Goal: Understand process/instructions: Learn how to perform a task or action

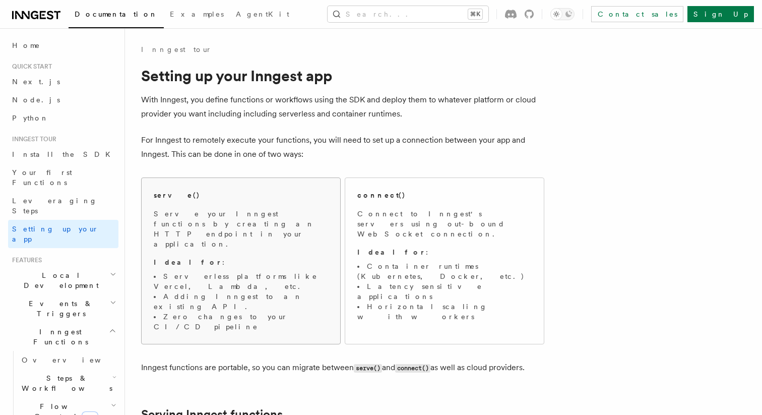
click at [268, 257] on p "Ideal for :" at bounding box center [241, 262] width 174 height 10
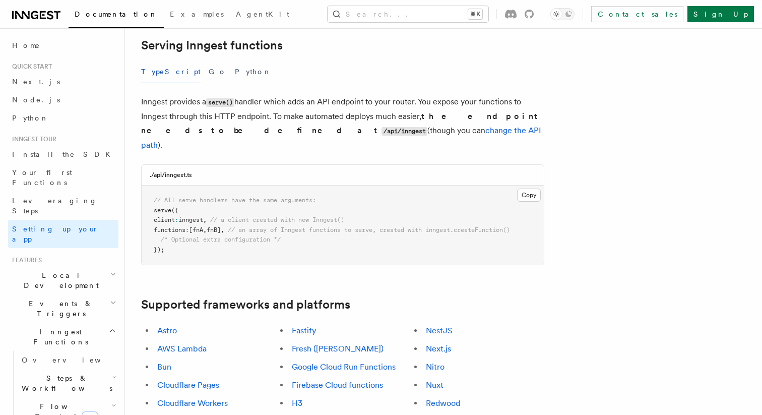
scroll to position [378, 0]
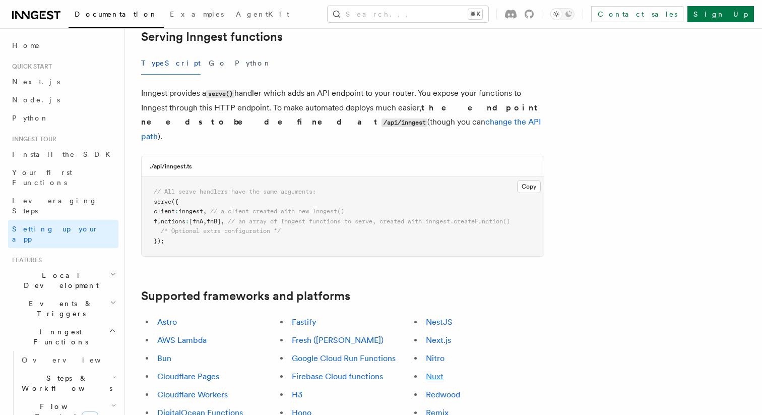
click at [435, 372] on link "Nuxt" at bounding box center [435, 377] width 18 height 10
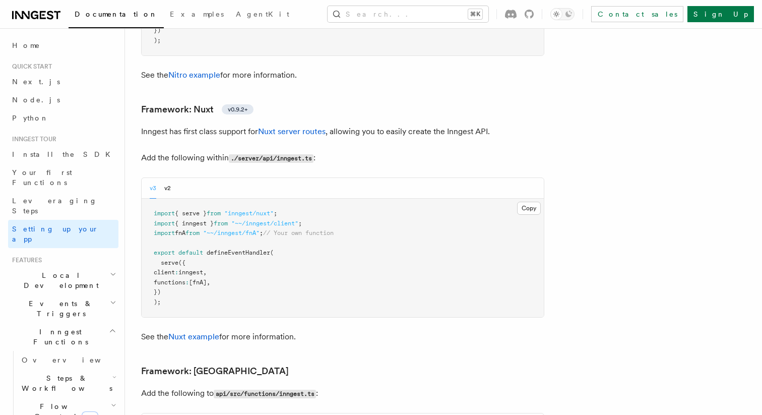
scroll to position [6869, 0]
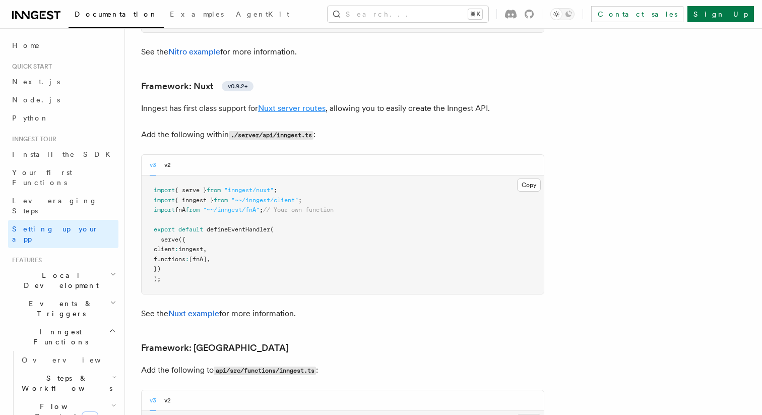
click at [306, 103] on link "Nuxt server routes" at bounding box center [292, 108] width 68 height 10
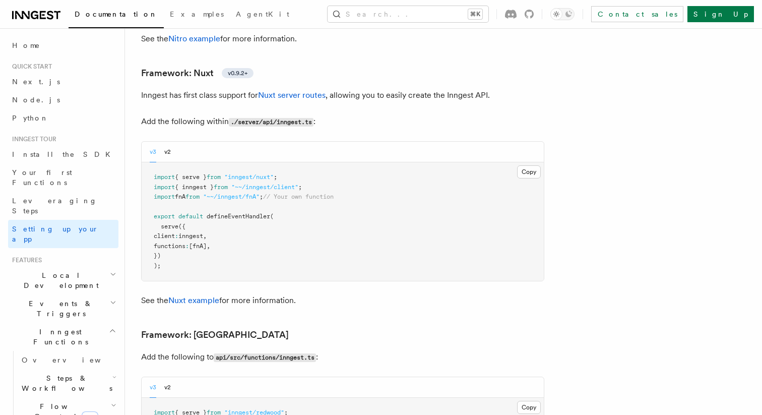
scroll to position [6882, 0]
drag, startPoint x: 304, startPoint y: 147, endPoint x: 150, endPoint y: 147, distance: 154.3
click at [150, 162] on pre "import { serve } from "inngest/nuxt" ; import { inngest } from "~~/inngest/clie…" at bounding box center [343, 221] width 402 height 118
copy span "import { serve } from "inngest/nuxt" ;"
click at [171, 141] on div "v3 v2" at bounding box center [343, 151] width 402 height 21
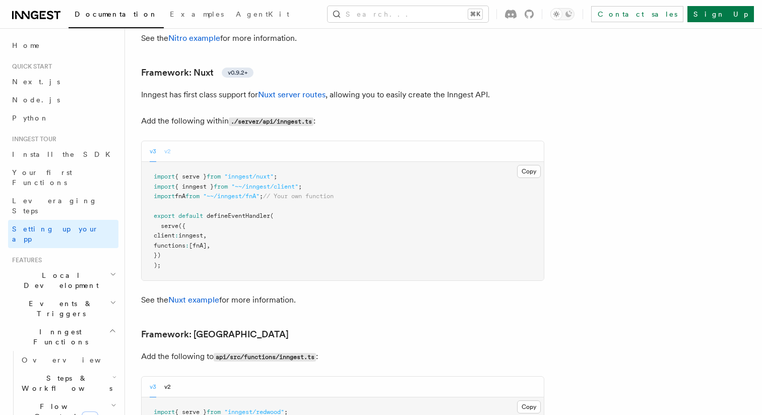
click at [170, 141] on button "v2" at bounding box center [167, 151] width 7 height 21
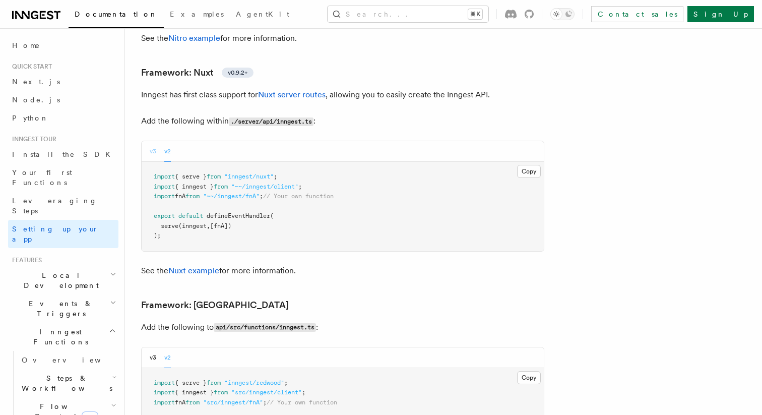
click at [152, 141] on button "v3" at bounding box center [153, 151] width 7 height 21
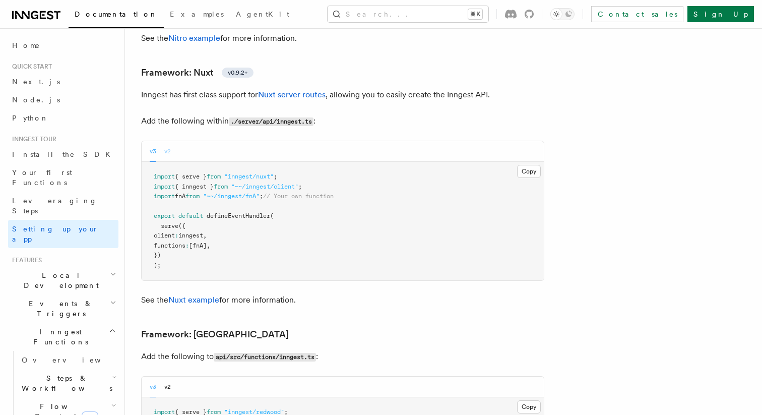
click at [167, 141] on button "v2" at bounding box center [167, 151] width 7 height 21
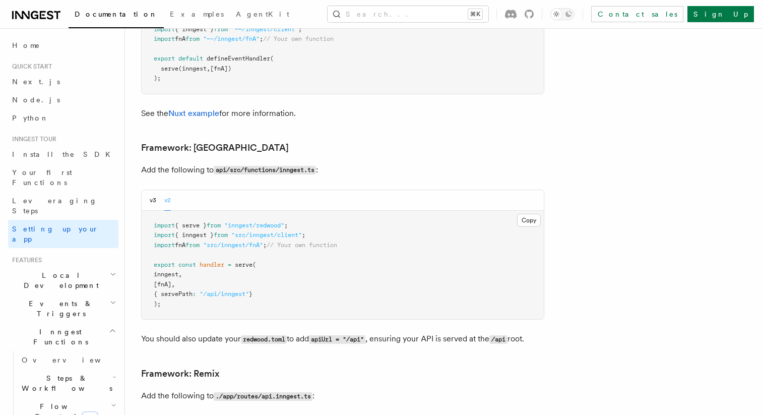
scroll to position [6725, 0]
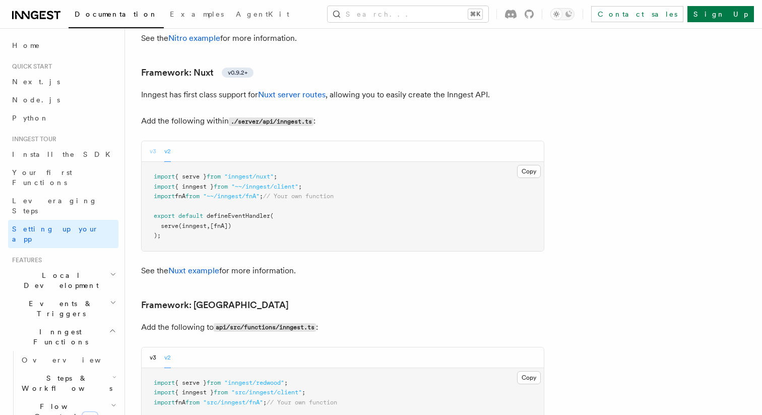
click at [153, 141] on button "v3" at bounding box center [153, 151] width 7 height 21
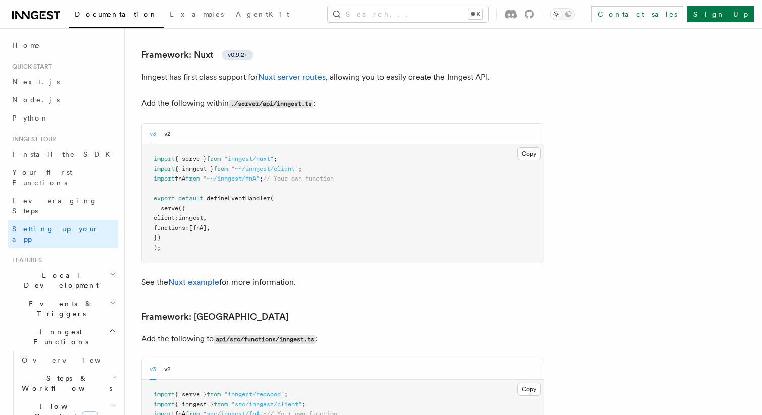
scroll to position [6920, 0]
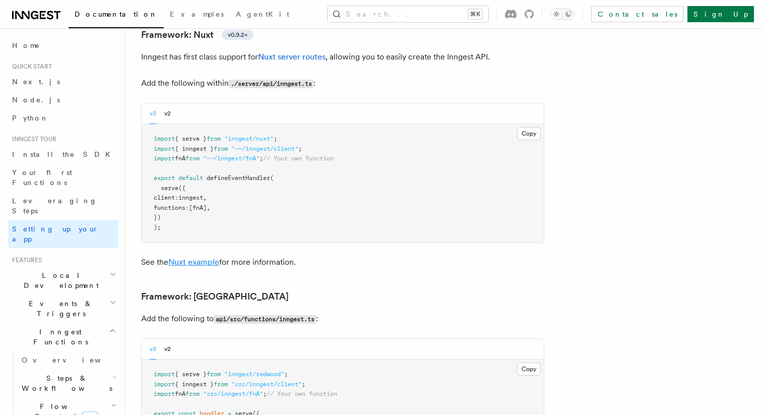
click at [193, 257] on link "Nuxt example" at bounding box center [193, 262] width 51 height 10
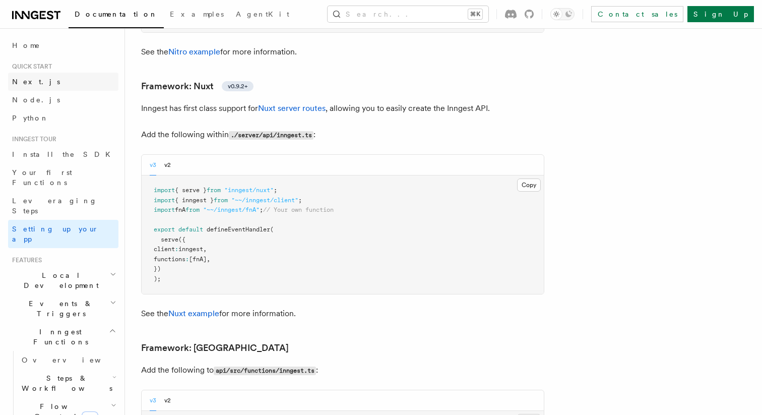
click at [53, 80] on link "Next.js" at bounding box center [63, 82] width 110 height 18
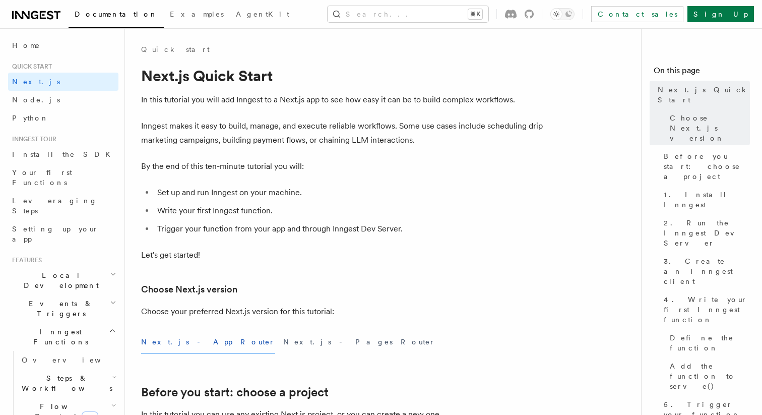
click at [30, 71] on li "Quick start Next.js Node.js Python" at bounding box center [63, 95] width 110 height 65
click at [23, 51] on link "Home" at bounding box center [63, 45] width 110 height 18
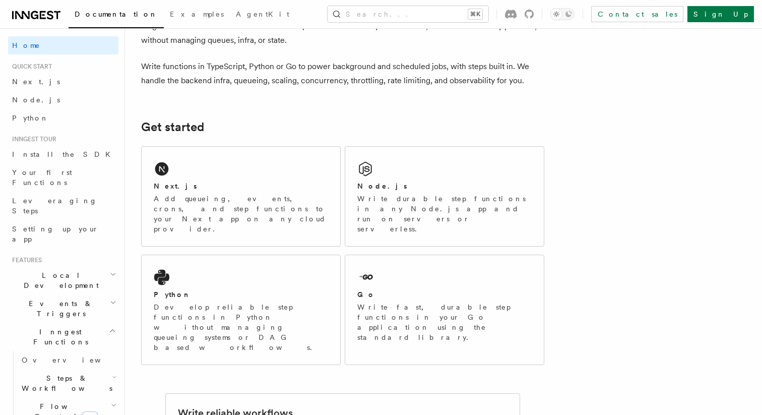
scroll to position [62, 0]
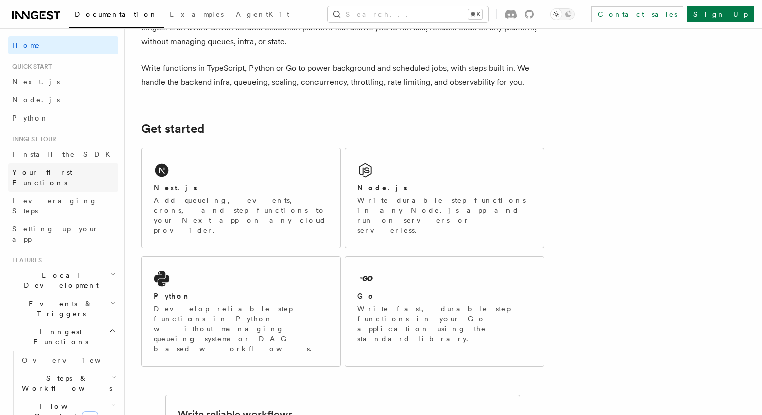
click at [52, 172] on span "Your first Functions" at bounding box center [42, 177] width 60 height 18
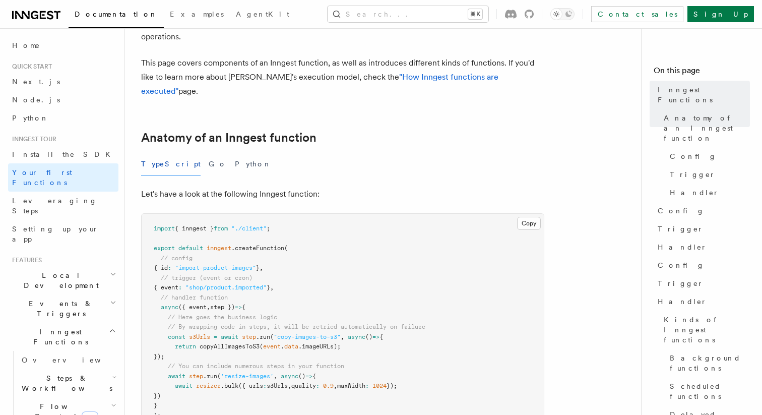
scroll to position [141, 0]
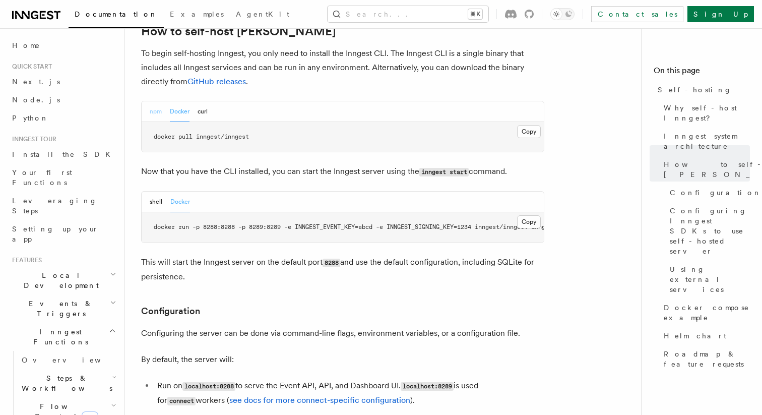
click at [159, 101] on button "npm" at bounding box center [156, 111] width 12 height 21
click at [156, 192] on button "shell" at bounding box center [156, 202] width 13 height 21
click at [182, 192] on button "Docker" at bounding box center [180, 202] width 20 height 21
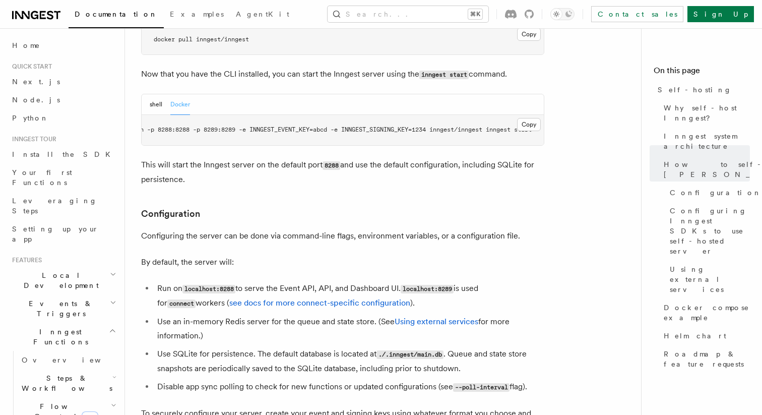
scroll to position [1134, 0]
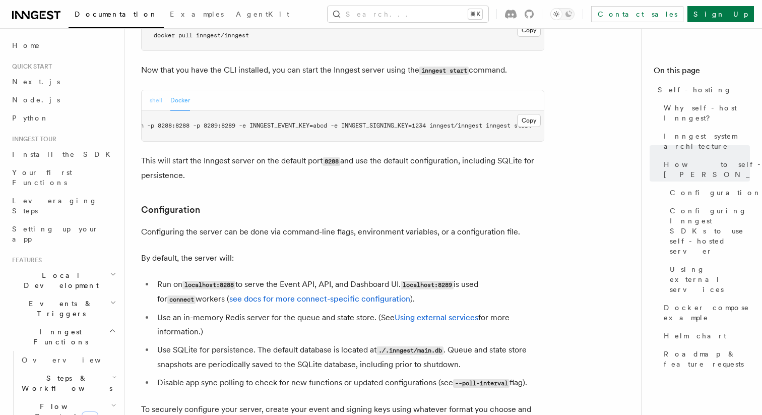
click at [156, 90] on button "shell" at bounding box center [156, 100] width 13 height 21
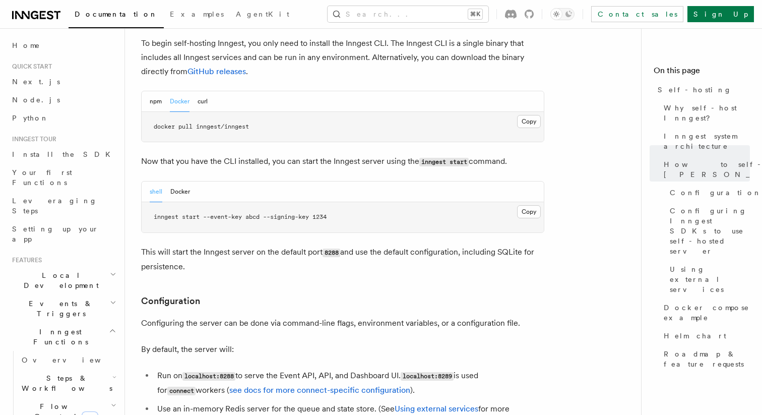
scroll to position [1041, 0]
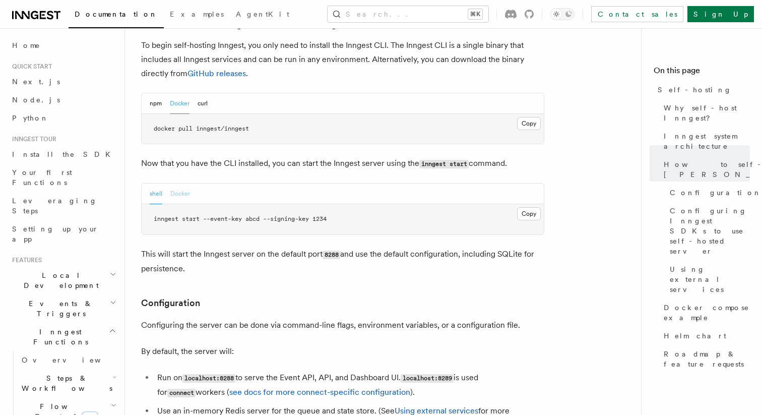
click at [183, 184] on button "Docker" at bounding box center [180, 194] width 20 height 21
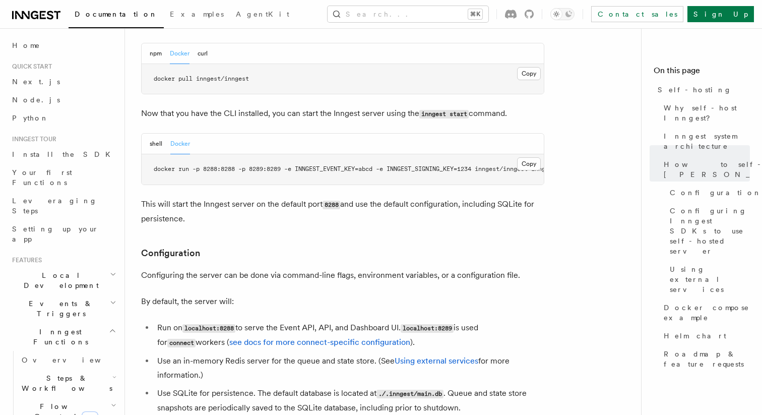
scroll to position [1093, 0]
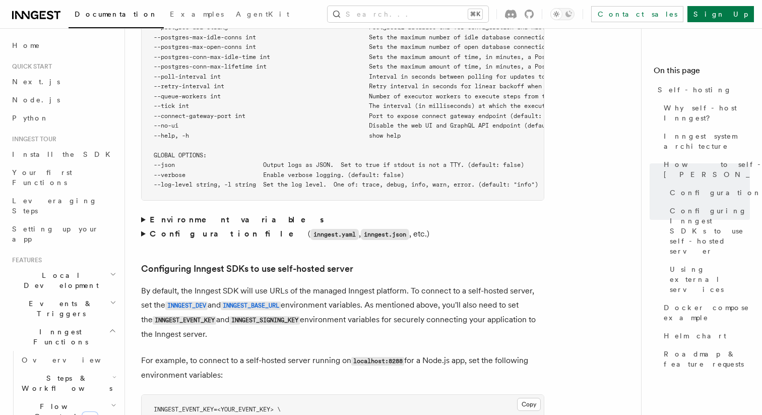
scroll to position [1971, 0]
click at [205, 214] on strong "Environment variables" at bounding box center [238, 219] width 176 height 10
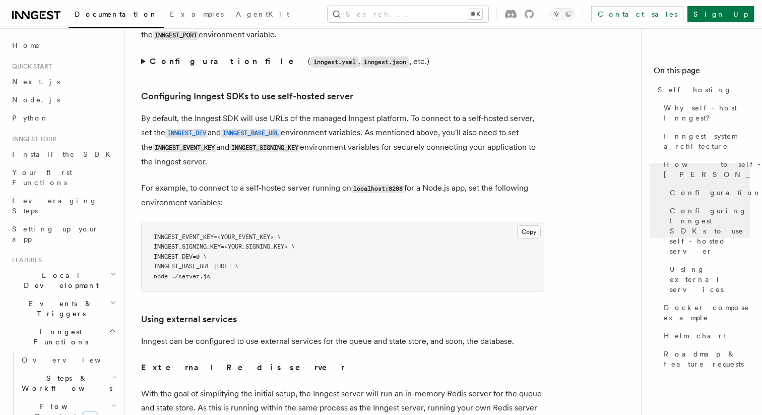
scroll to position [2211, 0]
click at [238, 262] on span "INNGEST_BASE_URL=[URL] \" at bounding box center [196, 265] width 85 height 7
drag, startPoint x: 223, startPoint y: 241, endPoint x: 297, endPoint y: 242, distance: 74.6
click at [238, 262] on span "INNGEST_BASE_URL=[URL] \" at bounding box center [196, 265] width 85 height 7
copy span "[URL]"
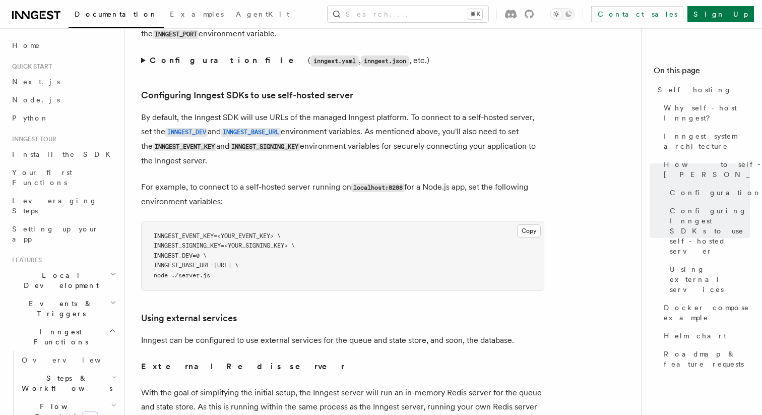
click at [407, 240] on pre "INNGEST_EVENT_KEY=<YOUR_EVENT_KEY> \ INNGEST_SIGNING_KEY=<YOUR_SIGNING_KEY> \ I…" at bounding box center [343, 256] width 402 height 70
click at [172, 232] on span "INNGEST_EVENT_KEY=<YOUR_EVENT_KEY> \" at bounding box center [217, 235] width 127 height 7
copy span "INNGEST_EVENT_KEY"
click at [183, 242] on span "INNGEST_SIGNING_KEY=<YOUR_SIGNING_KEY> \" at bounding box center [224, 245] width 141 height 7
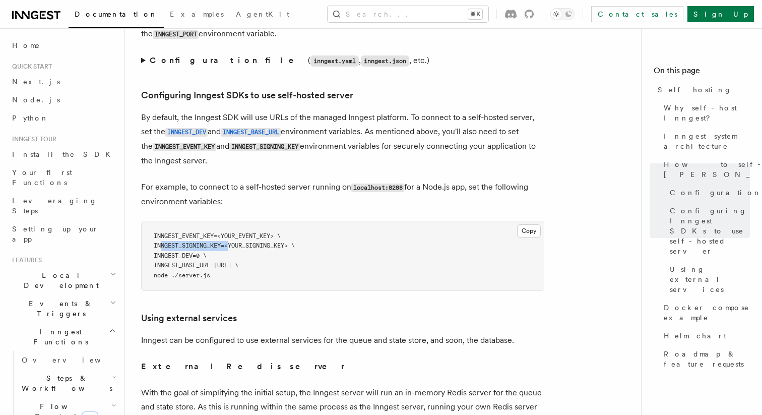
click at [183, 242] on span "INNGEST_SIGNING_KEY=<YOUR_SIGNING_KEY> \" at bounding box center [224, 245] width 141 height 7
copy span "INNGEST_SIGNING_KEY"
click at [183, 252] on span "INNGEST_DEV=0 \" at bounding box center [180, 255] width 53 height 7
copy span "INNGEST_DEV"
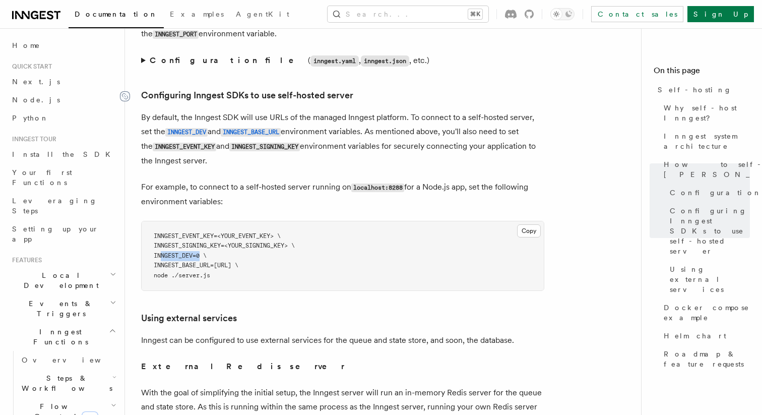
click at [180, 262] on span "INNGEST_BASE_URL=[URL] \" at bounding box center [196, 265] width 85 height 7
copy span "INNGEST_BASE_URL"
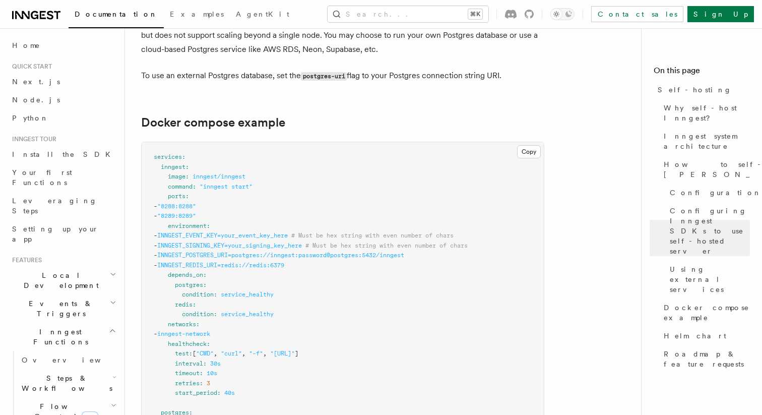
scroll to position [2706, 0]
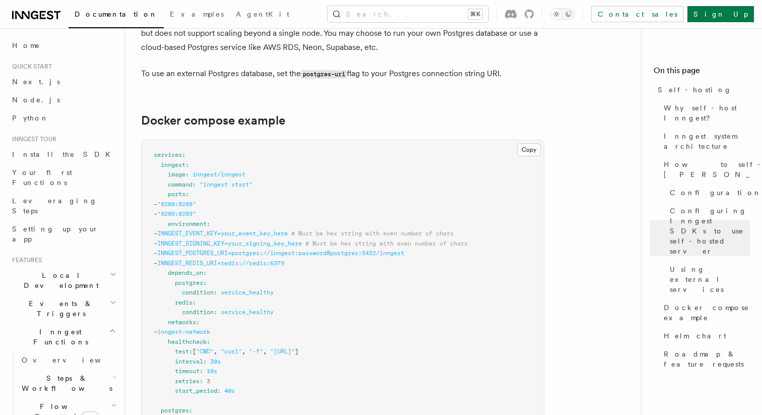
click at [221, 260] on span "INNGEST_REDIS_URI=redis://redis:6379" at bounding box center [220, 263] width 127 height 7
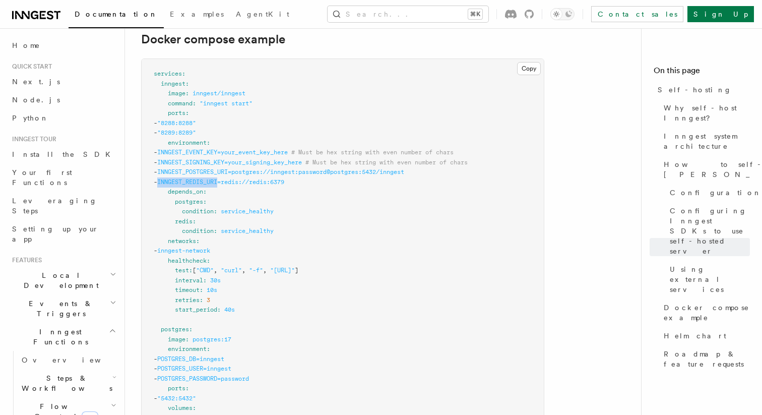
scroll to position [2781, 0]
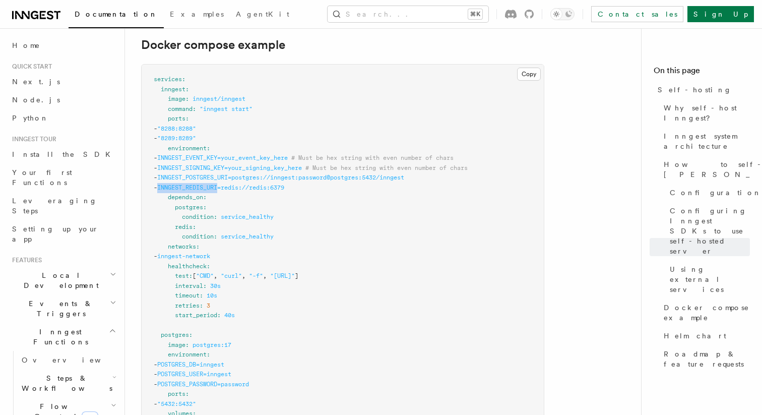
copy span "INNGEST_REDIS_URI"
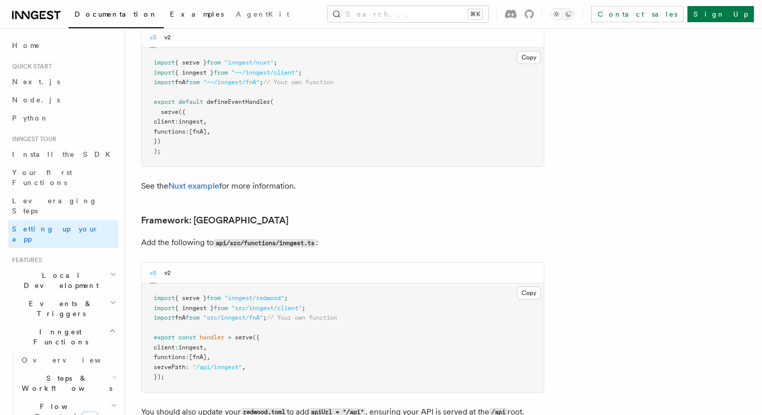
scroll to position [7000, 0]
